Goal: Task Accomplishment & Management: Use online tool/utility

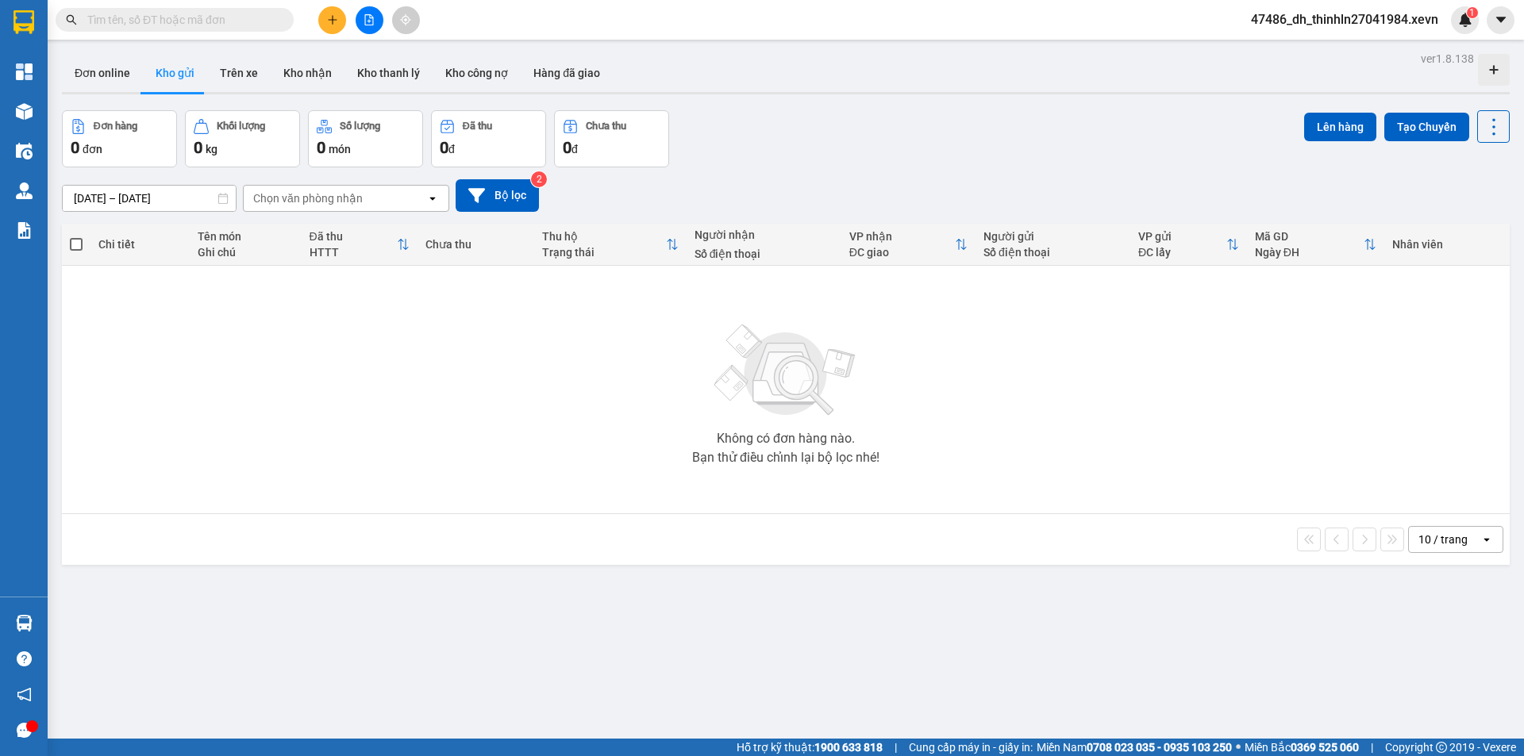
click at [159, 17] on input "text" at bounding box center [180, 19] width 187 height 17
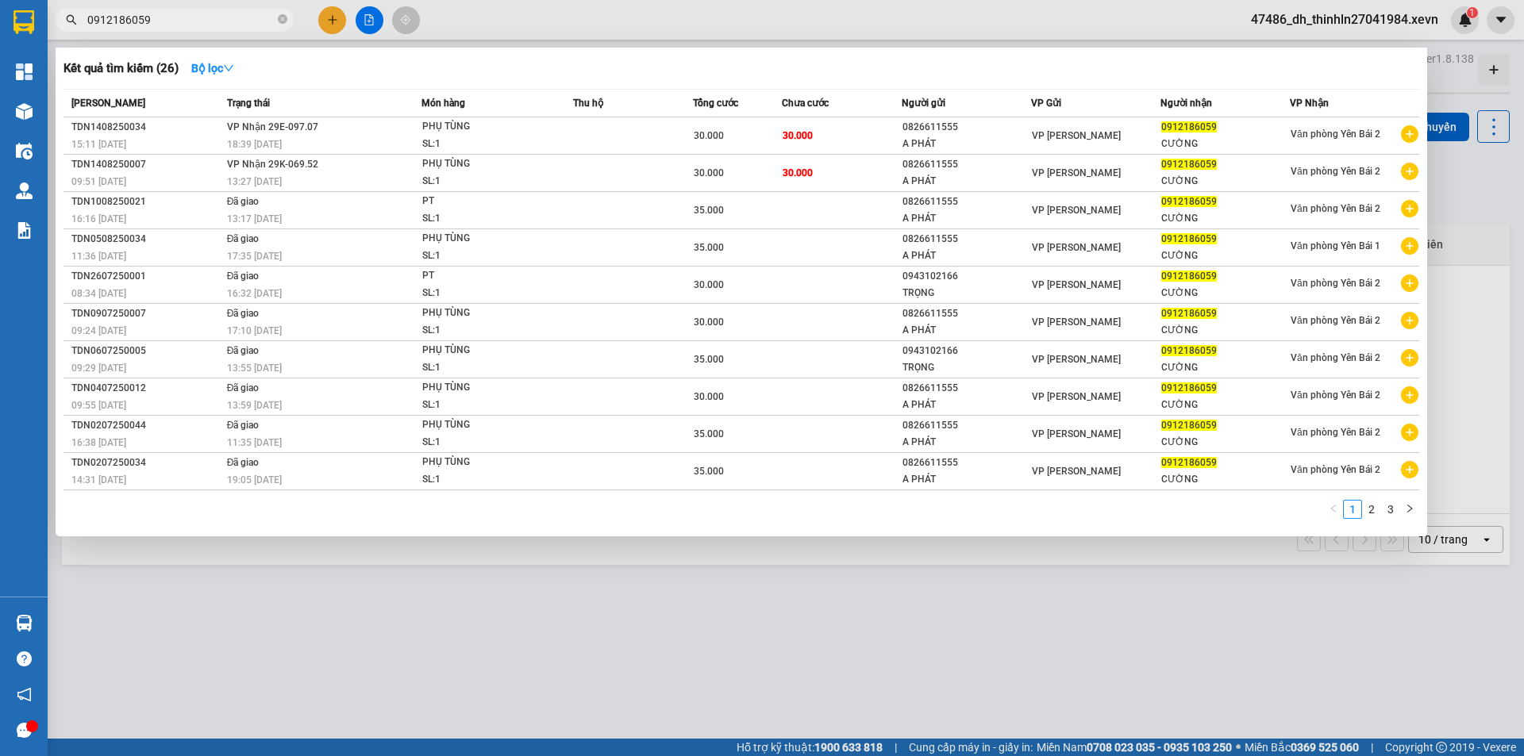
type input "0912186059"
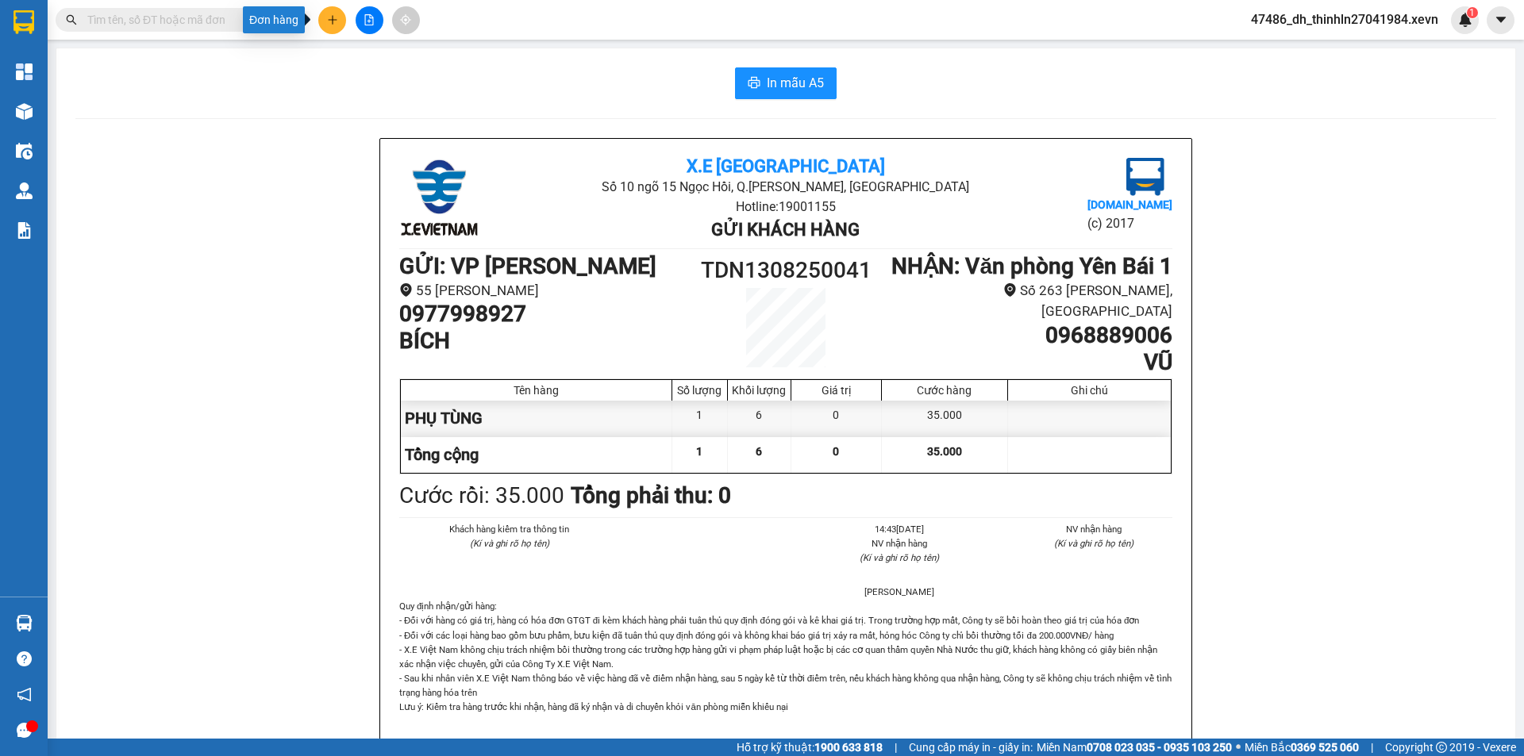
click at [331, 21] on icon "plus" at bounding box center [332, 19] width 11 height 11
click at [402, 67] on div "Tạo đơn hàng" at bounding box center [394, 59] width 69 height 17
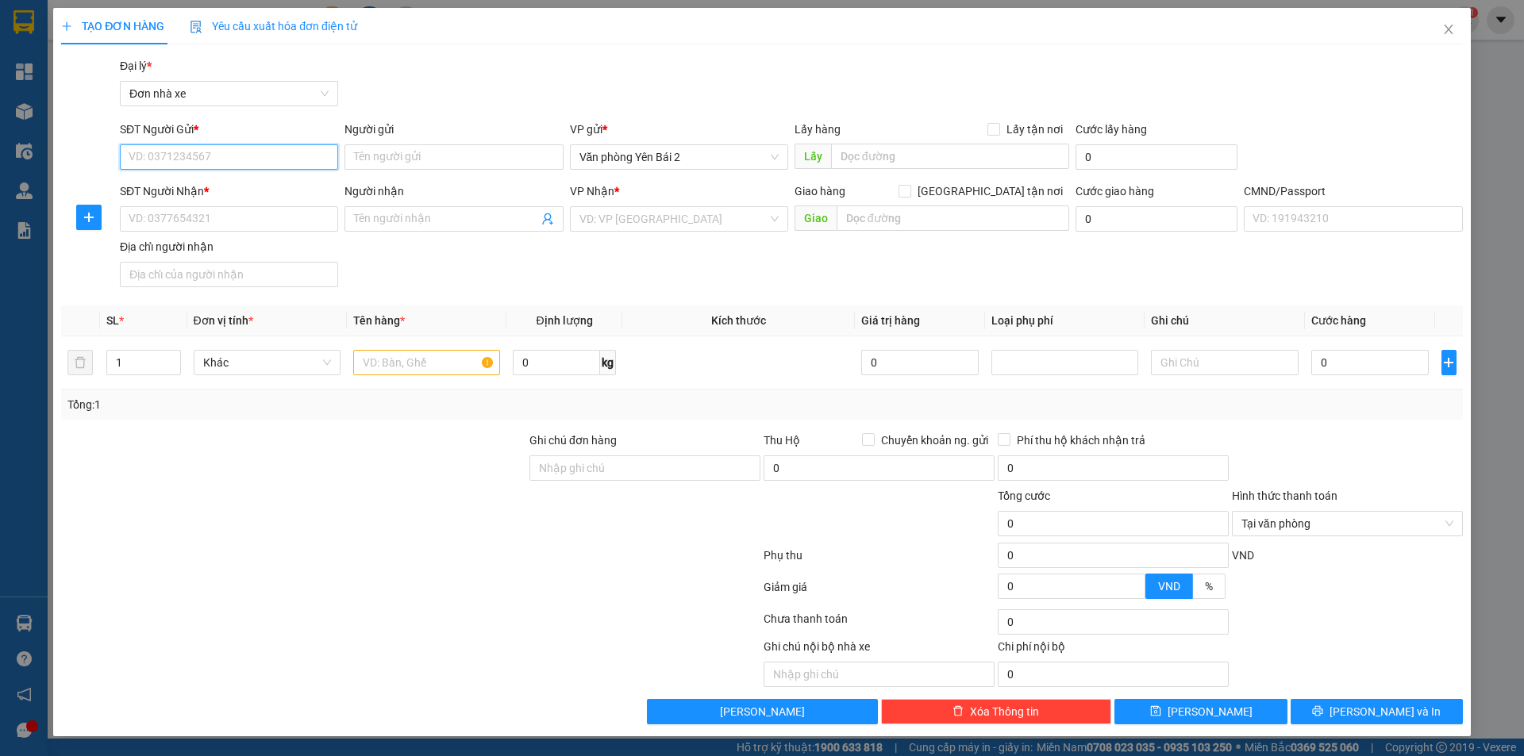
click at [236, 161] on input "SĐT Người Gửi *" at bounding box center [229, 156] width 218 height 25
click at [1451, 527] on div "Chọn HT Thanh Toán" at bounding box center [1347, 523] width 231 height 25
click at [1354, 438] on div at bounding box center [1347, 460] width 234 height 56
